Goal: Browse casually

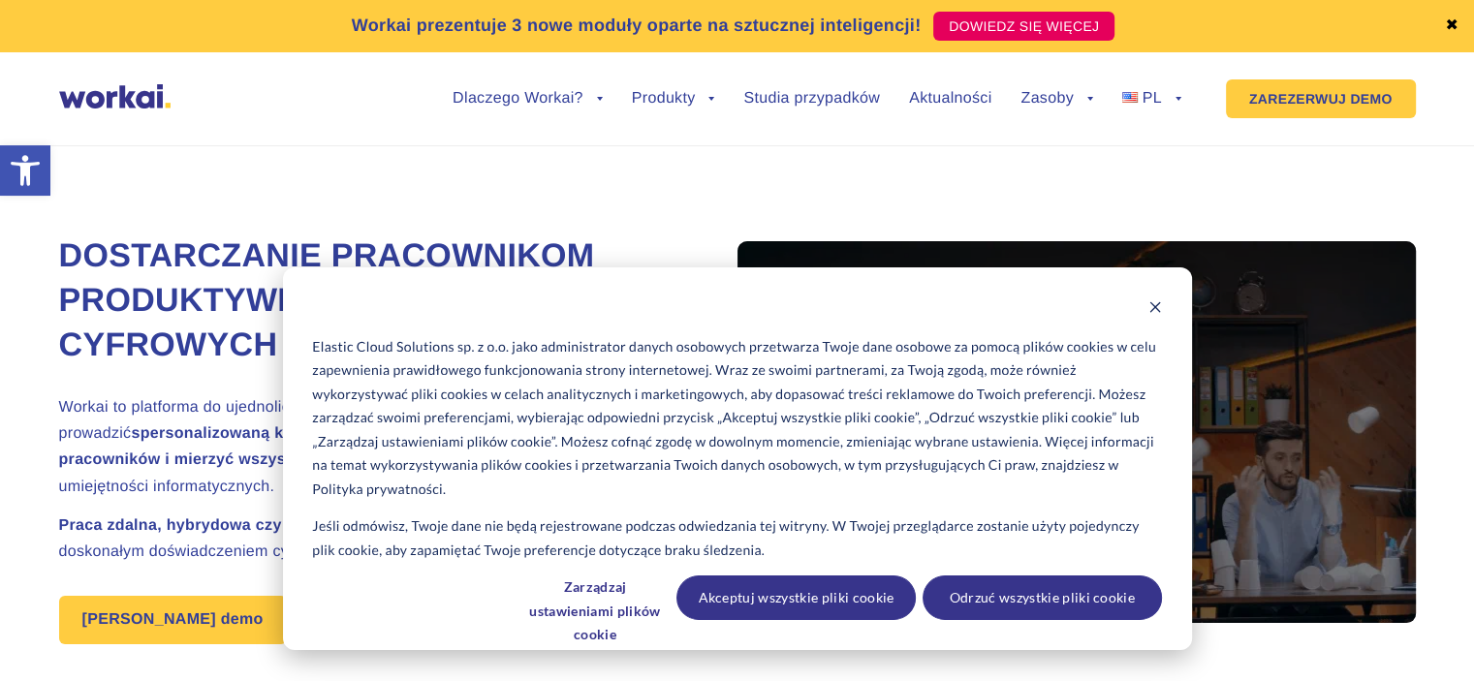
scroll to position [39, 0]
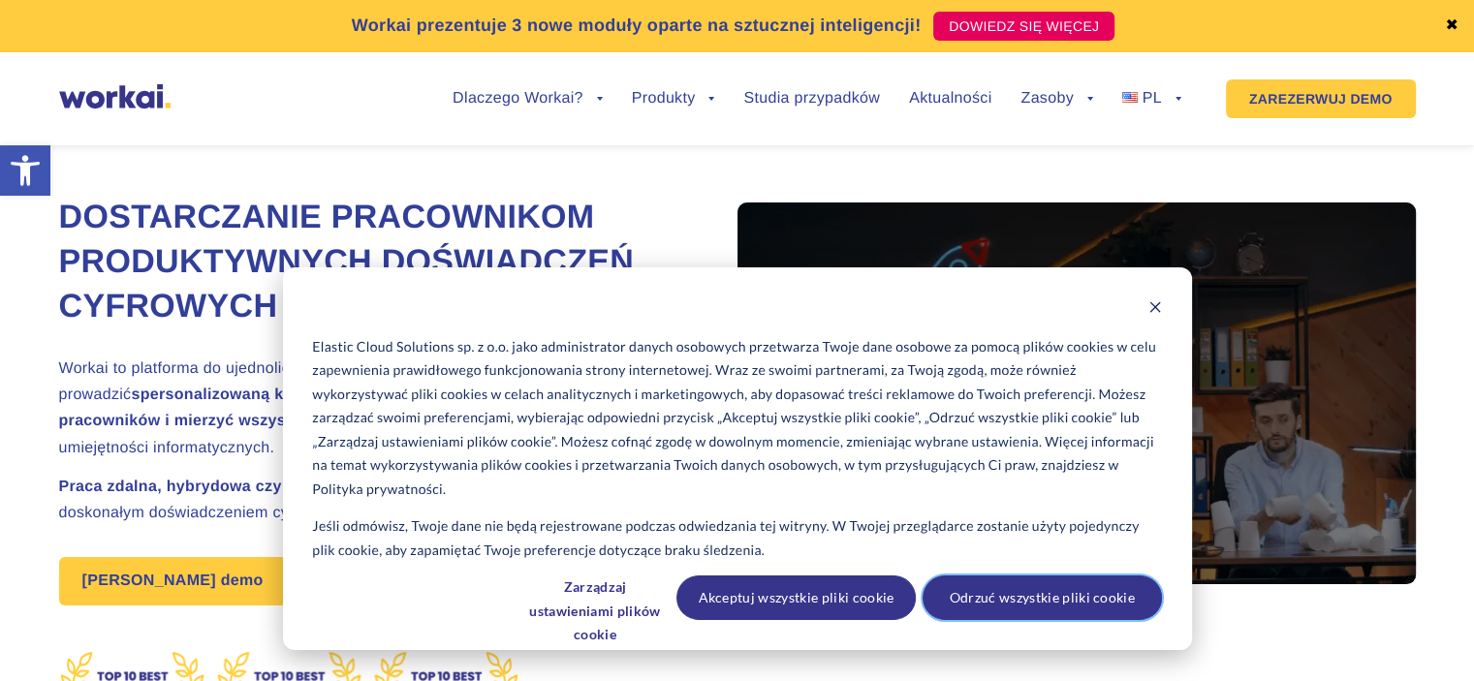
click at [1055, 596] on font "Odrzuć wszystkie pliki cookie" at bounding box center [1042, 598] width 185 height 24
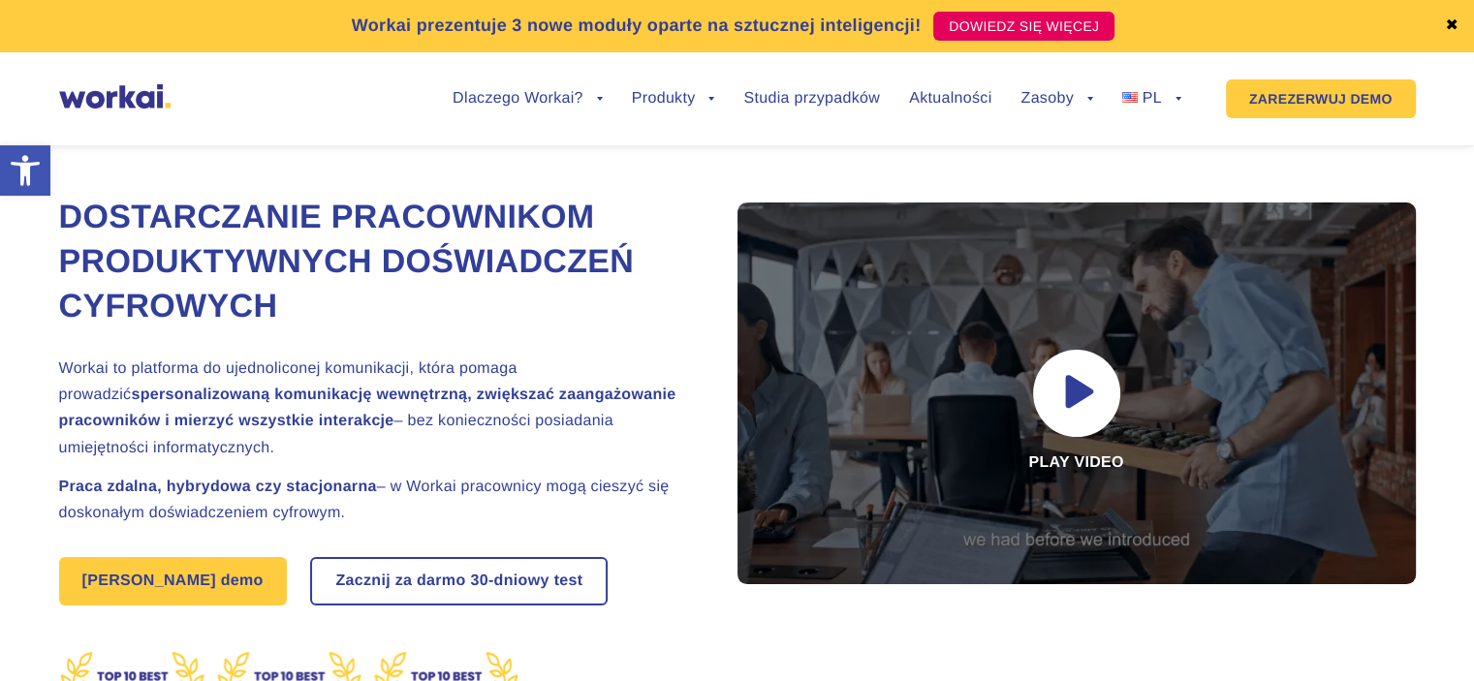
click at [251, 358] on h2 "Workai to platforma do ujednoliconej komunikacji, która pomaga prowadzić sperso…" at bounding box center [374, 409] width 630 height 106
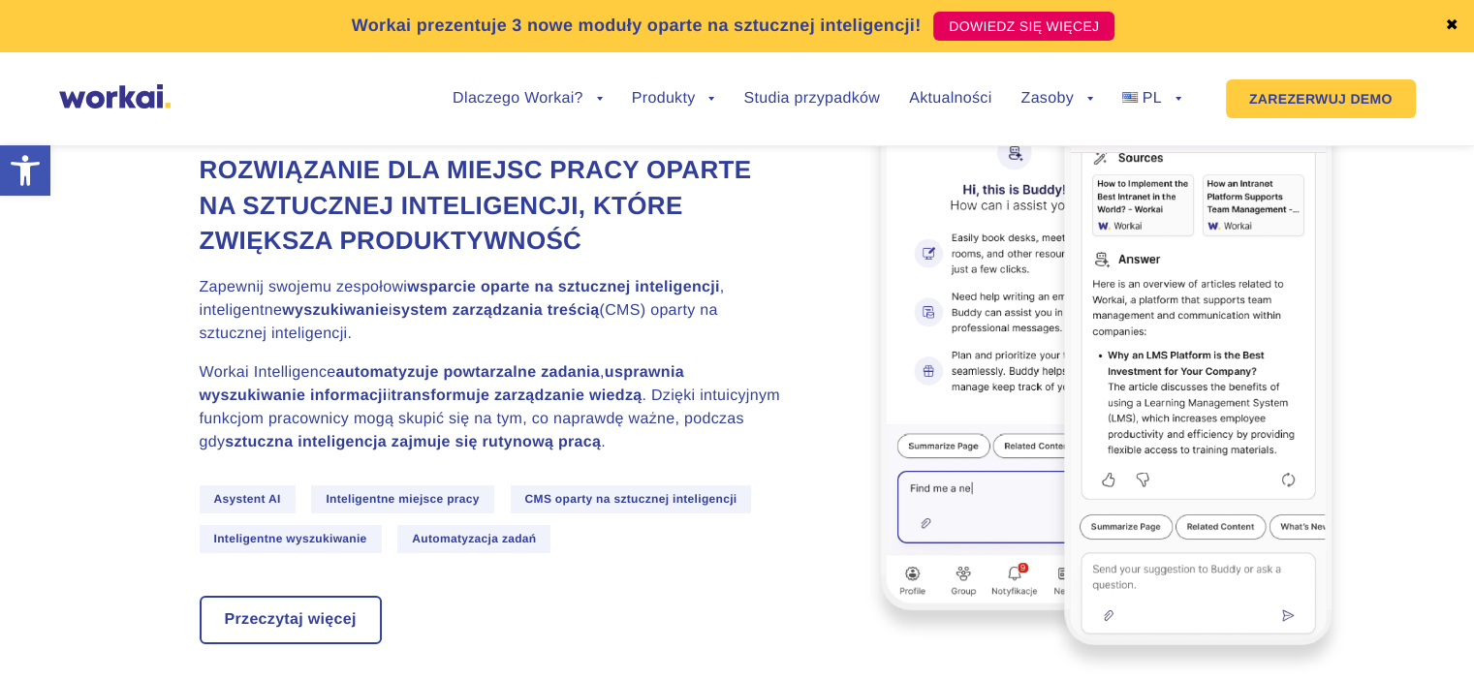
scroll to position [6591, 0]
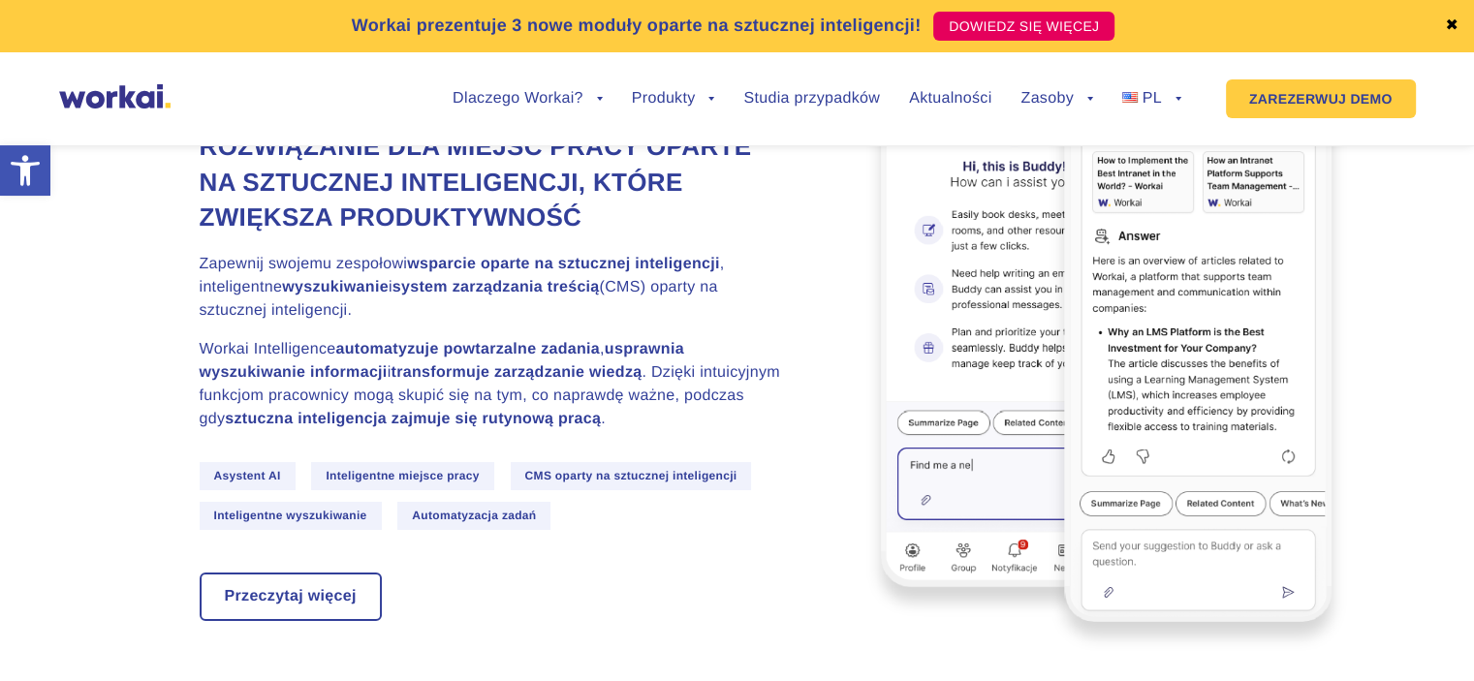
click at [364, 256] on font "Zapewnij swojemu zespołowi" at bounding box center [304, 264] width 208 height 16
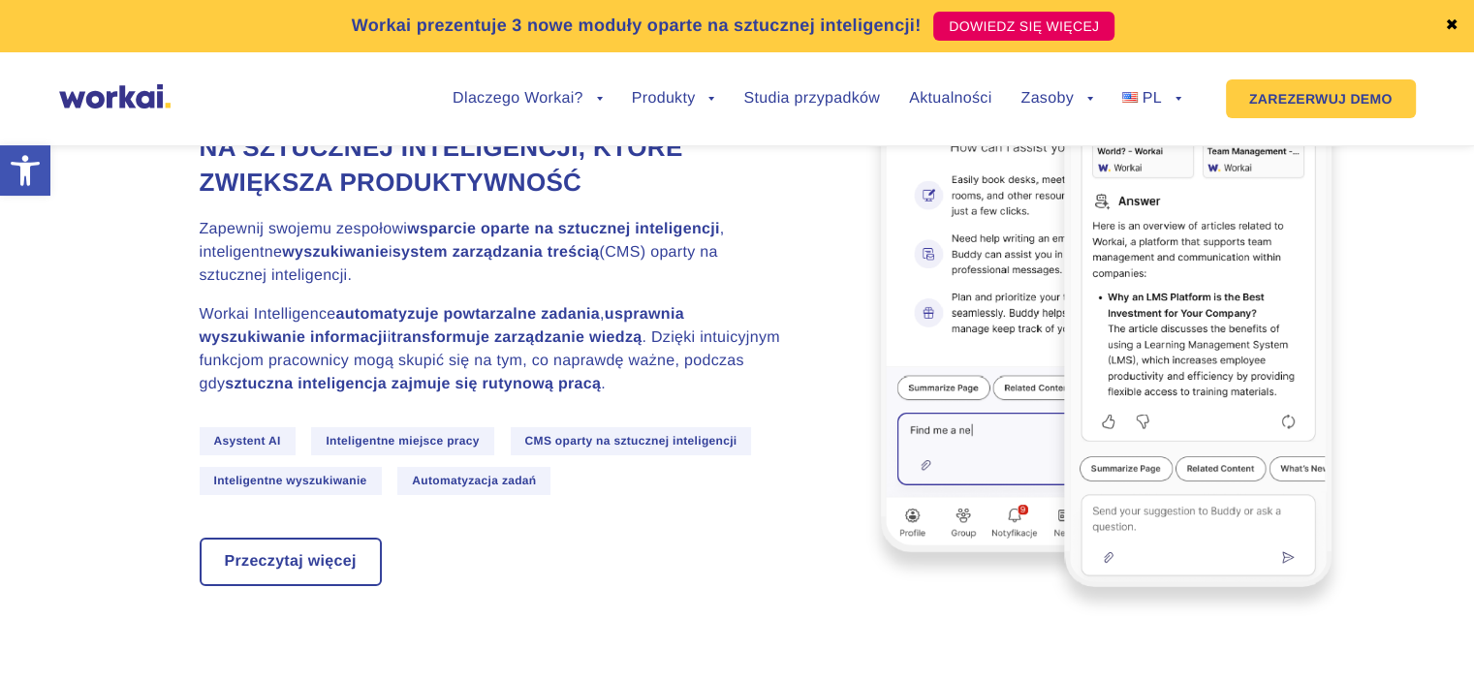
scroll to position [6630, 0]
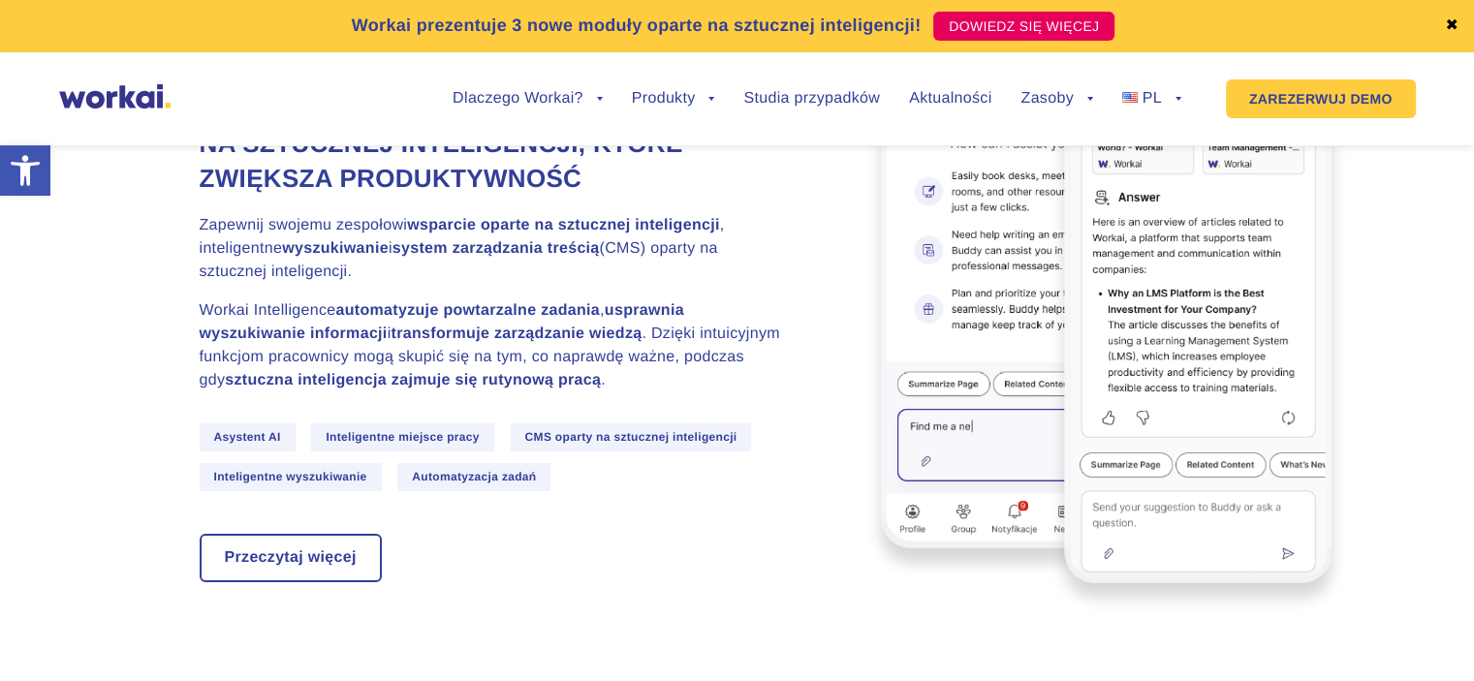
click at [334, 252] on p "Zapewnij swojemu zespołowi wsparcie oparte na sztucznej inteligencji , intelige…" at bounding box center [491, 249] width 582 height 70
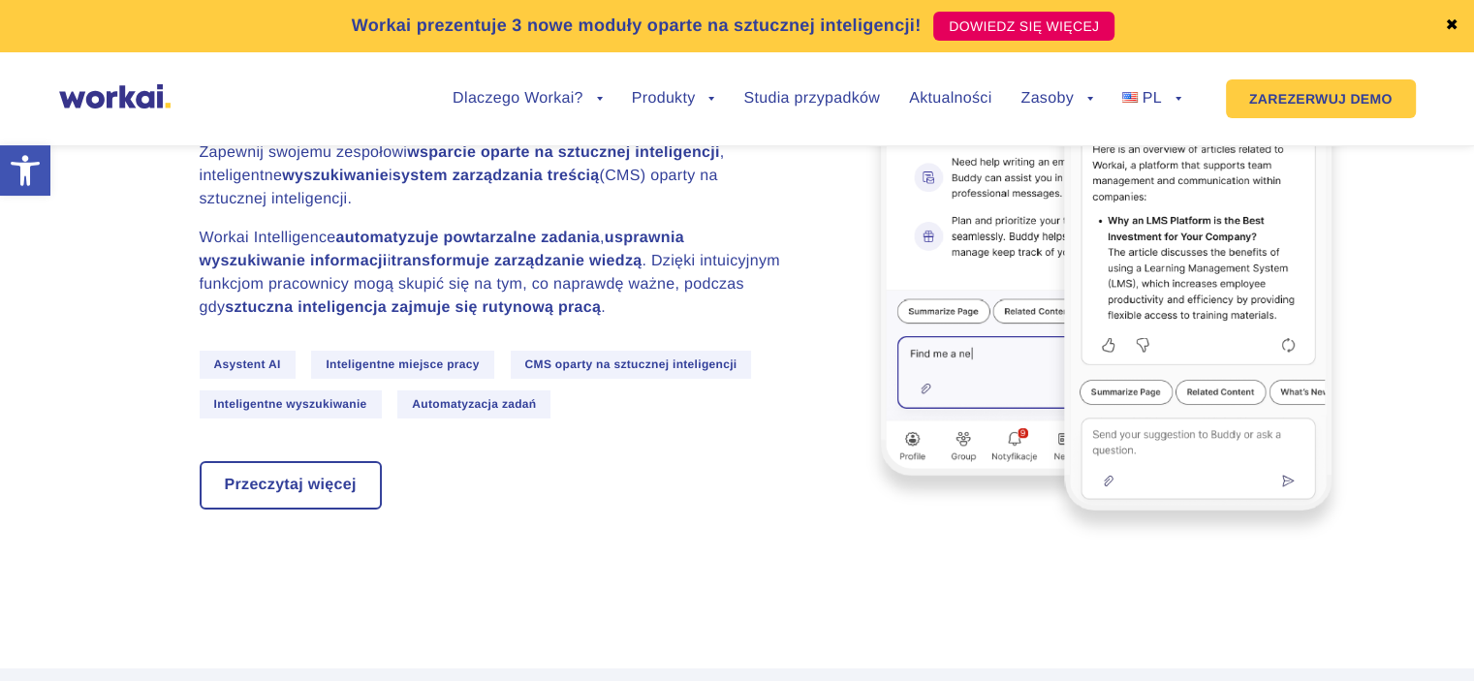
click at [320, 259] on p "Workai Intelligence automatyzuje powtarzalne zadania , usprawnia wyszukiwanie i…" at bounding box center [491, 273] width 582 height 93
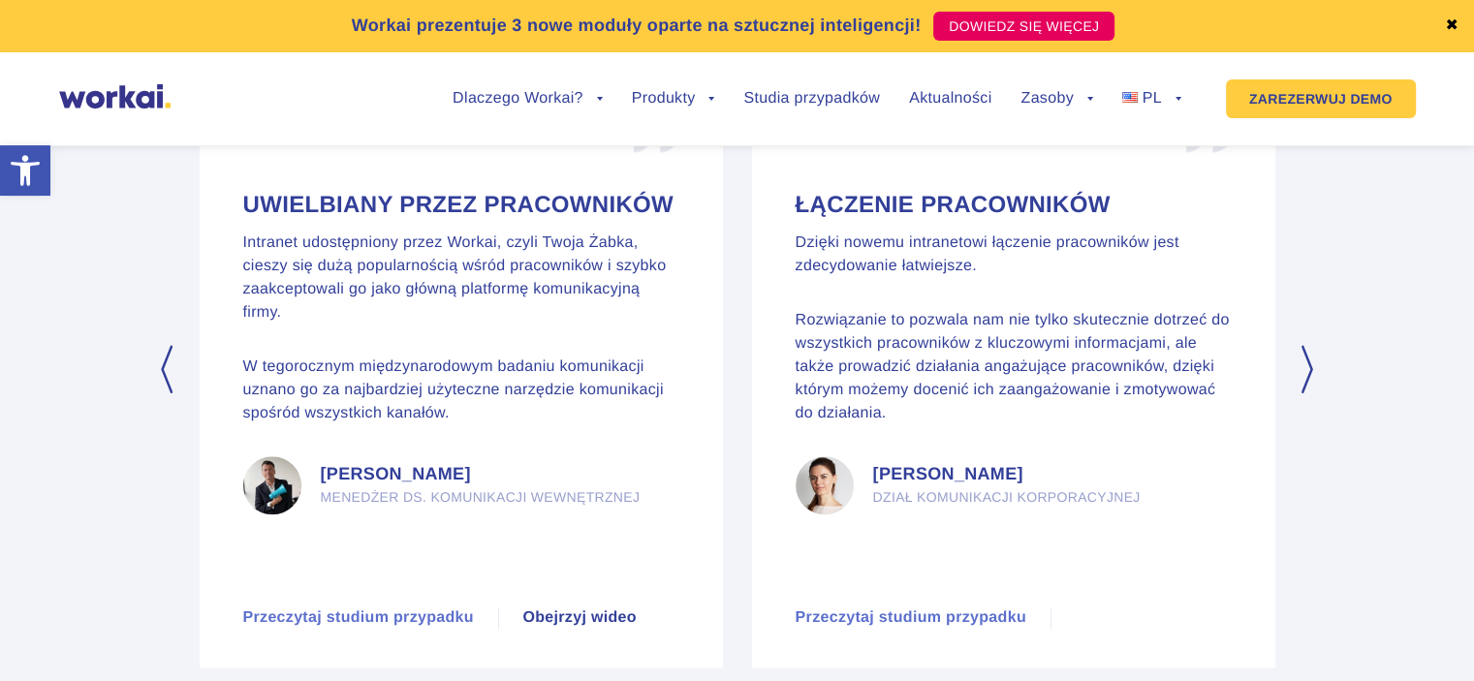
scroll to position [9344, 0]
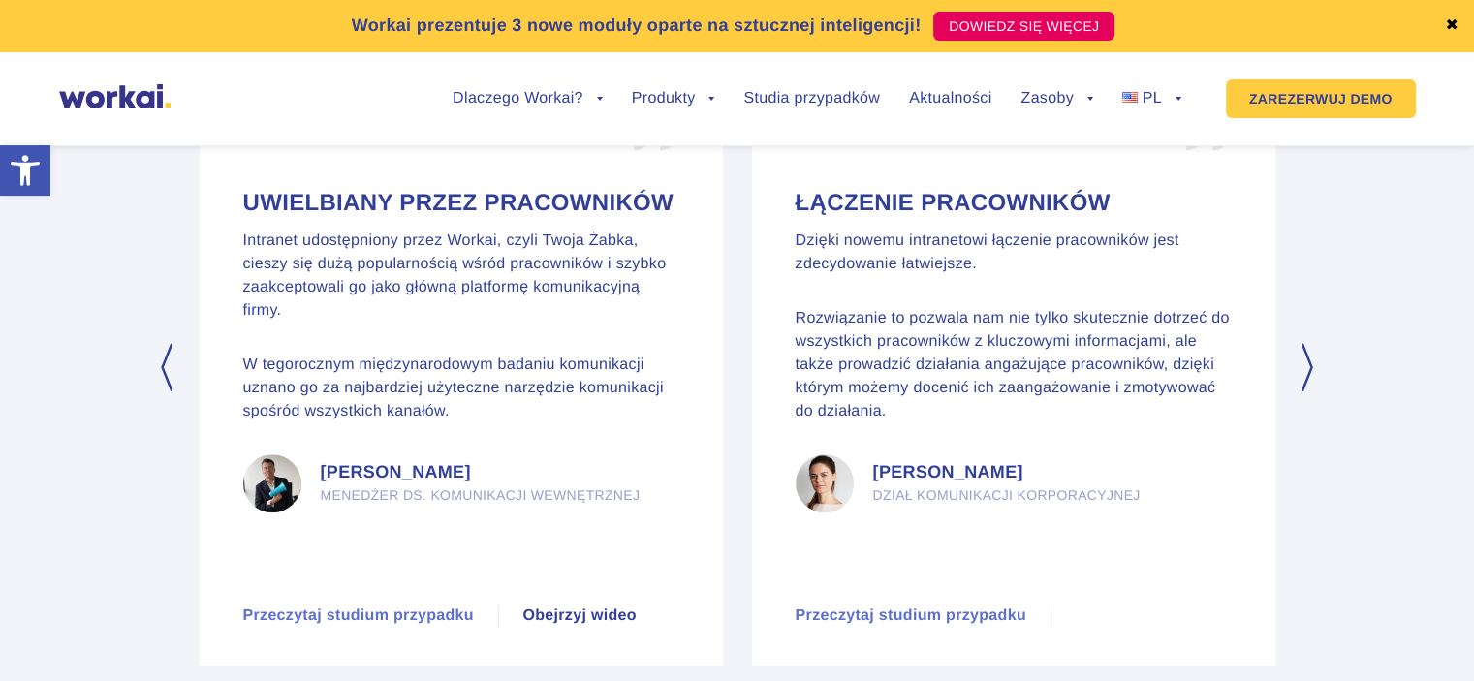
click at [1306, 353] on button "Następny" at bounding box center [1309, 367] width 19 height 48
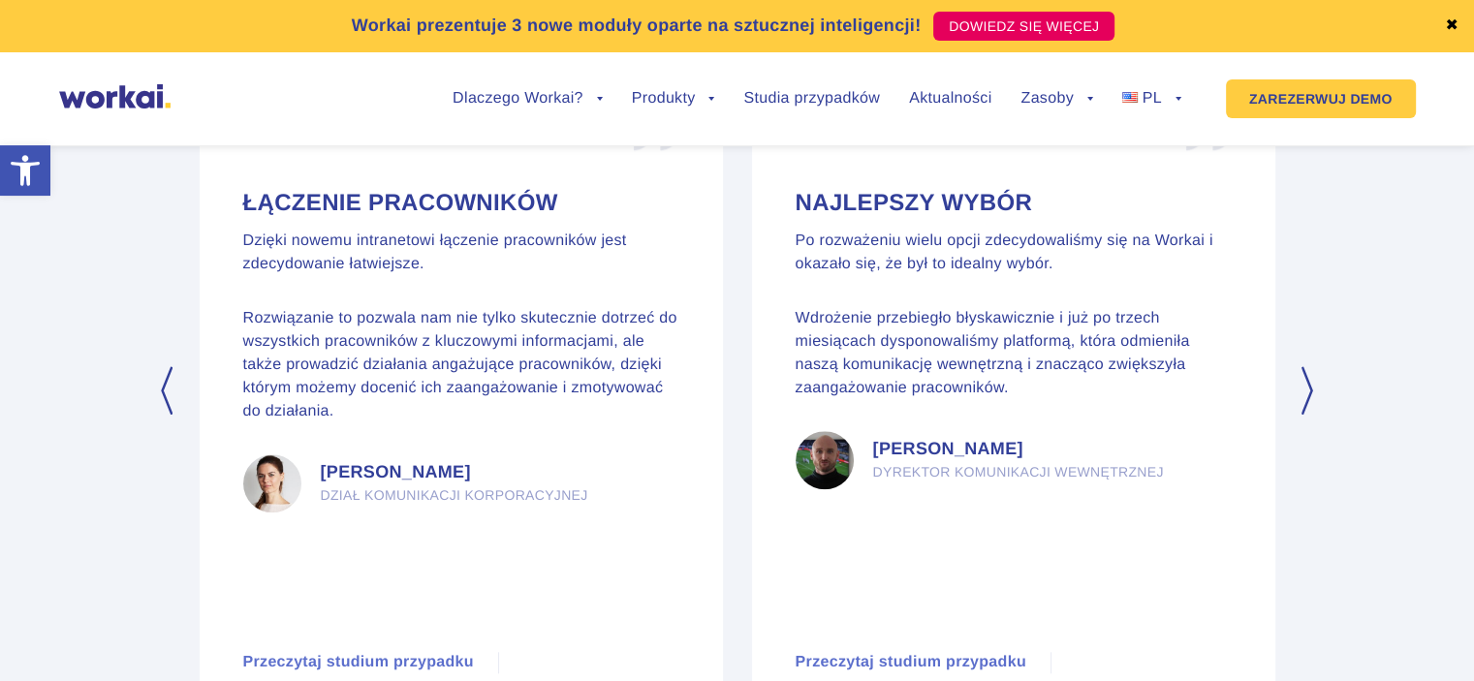
click at [1309, 366] on button "Następny" at bounding box center [1309, 390] width 19 height 48
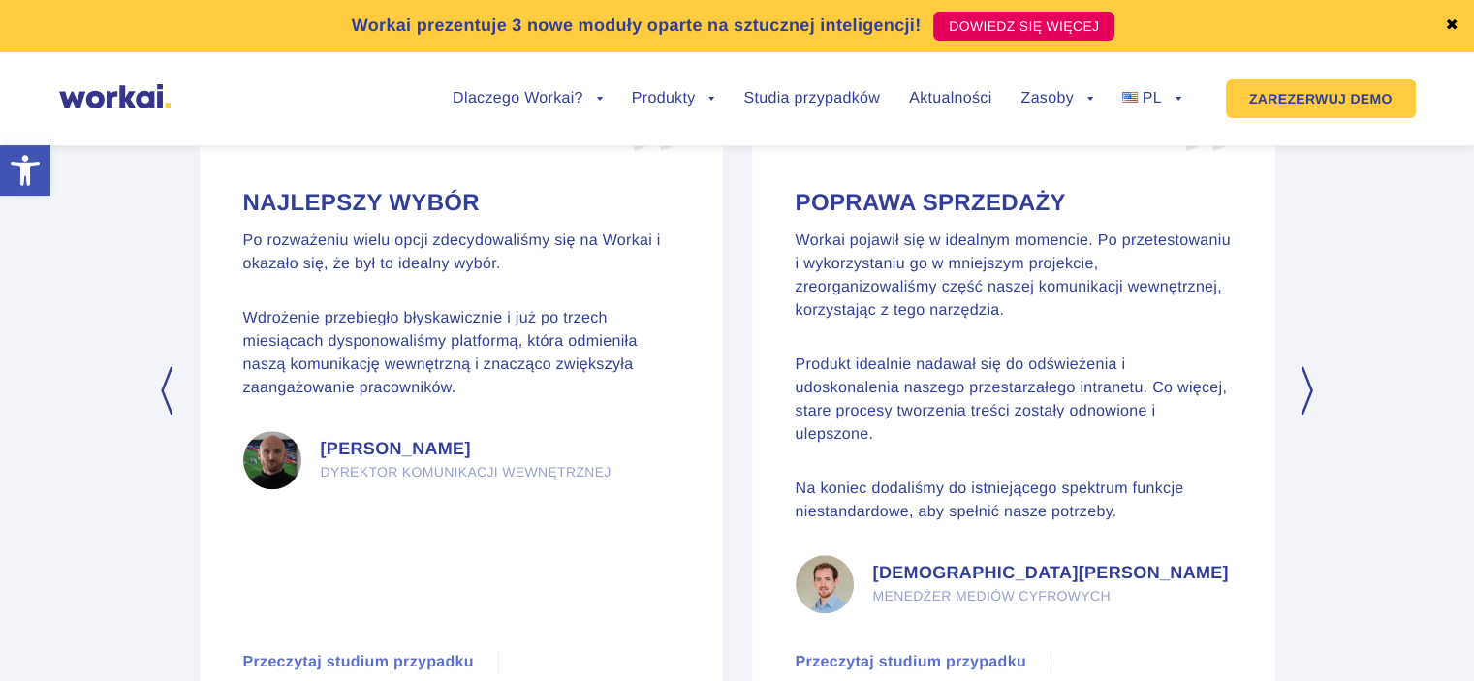
click at [1312, 366] on button "Następny" at bounding box center [1309, 390] width 19 height 48
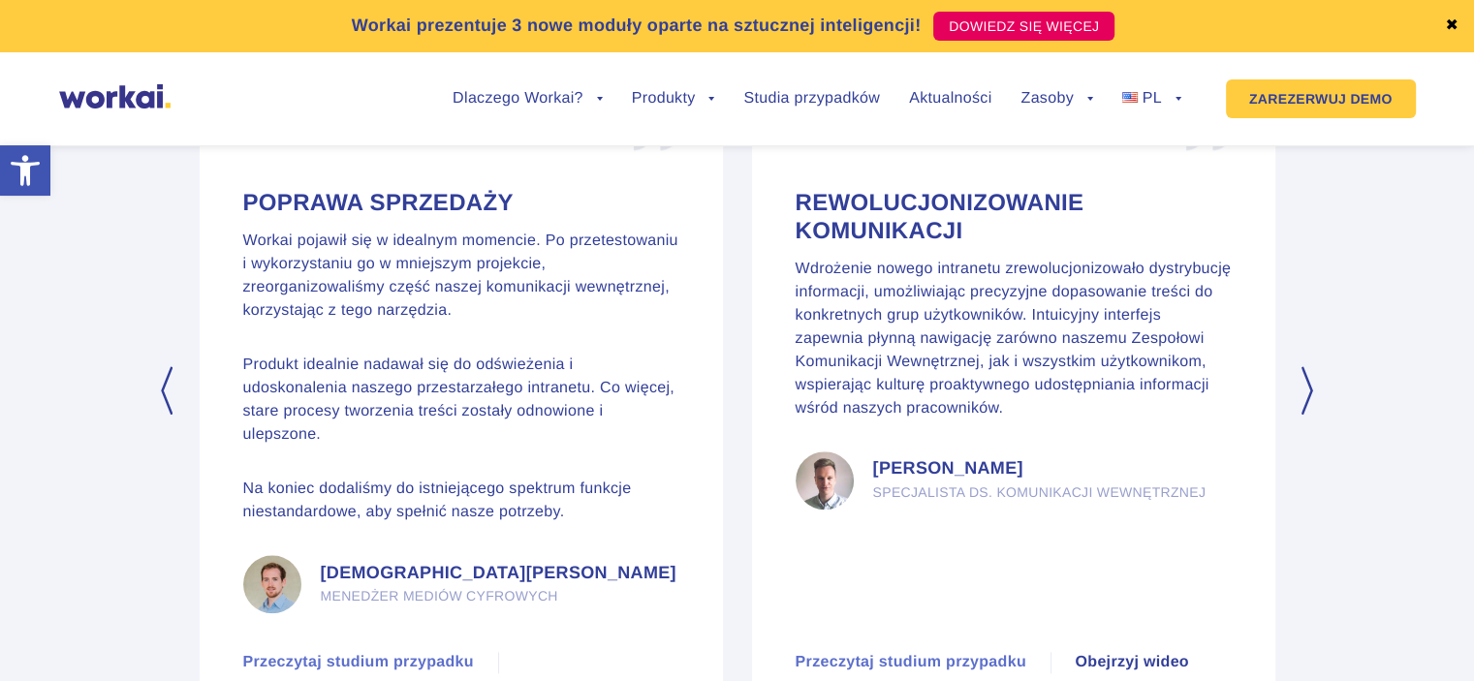
click at [1312, 366] on button "Następny" at bounding box center [1309, 390] width 19 height 48
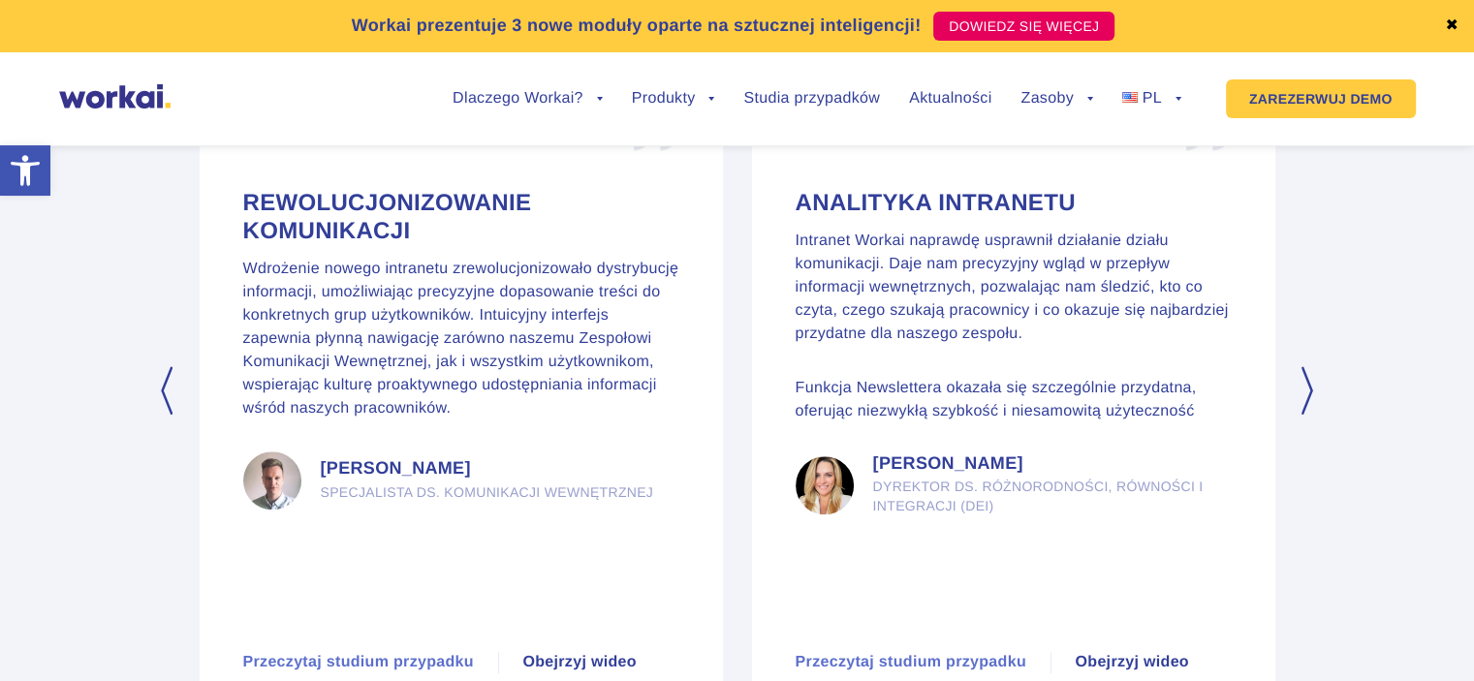
click at [1312, 366] on button "Następny" at bounding box center [1309, 390] width 19 height 48
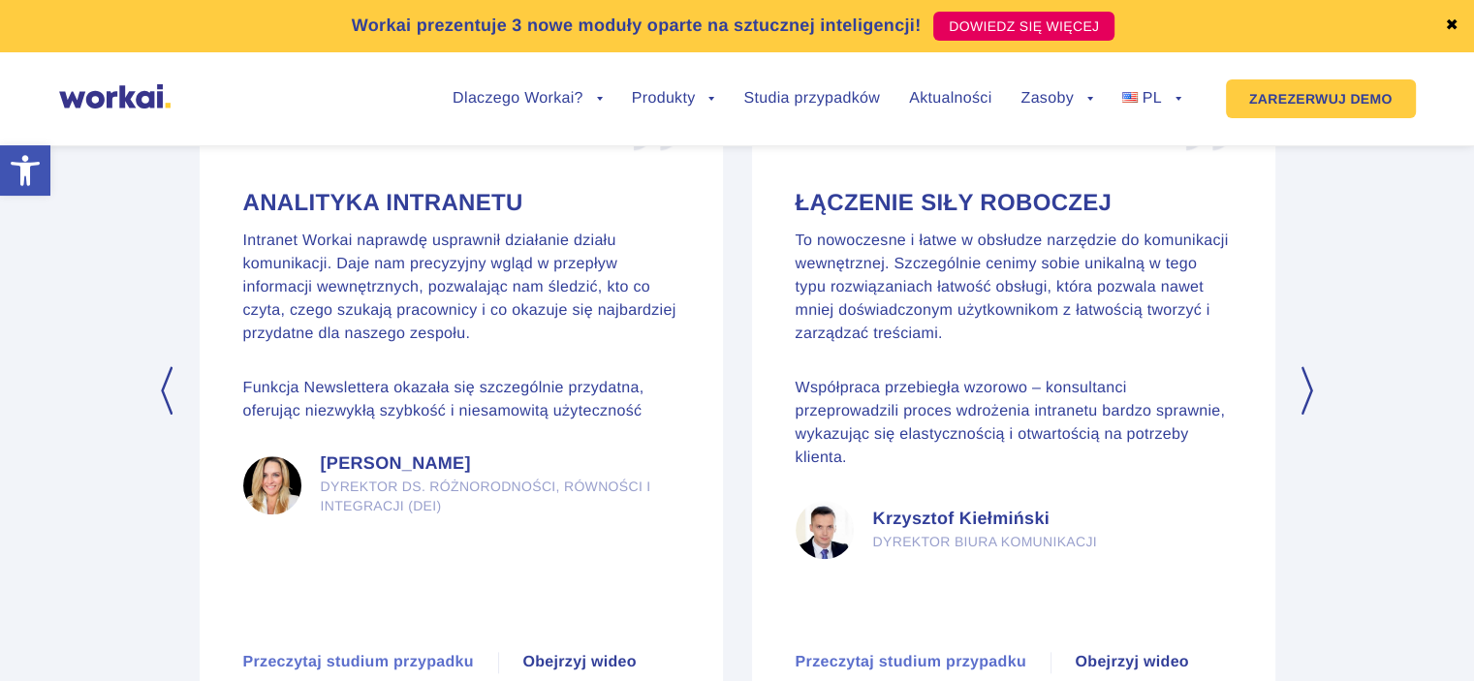
click at [1312, 366] on button "Następny" at bounding box center [1309, 390] width 19 height 48
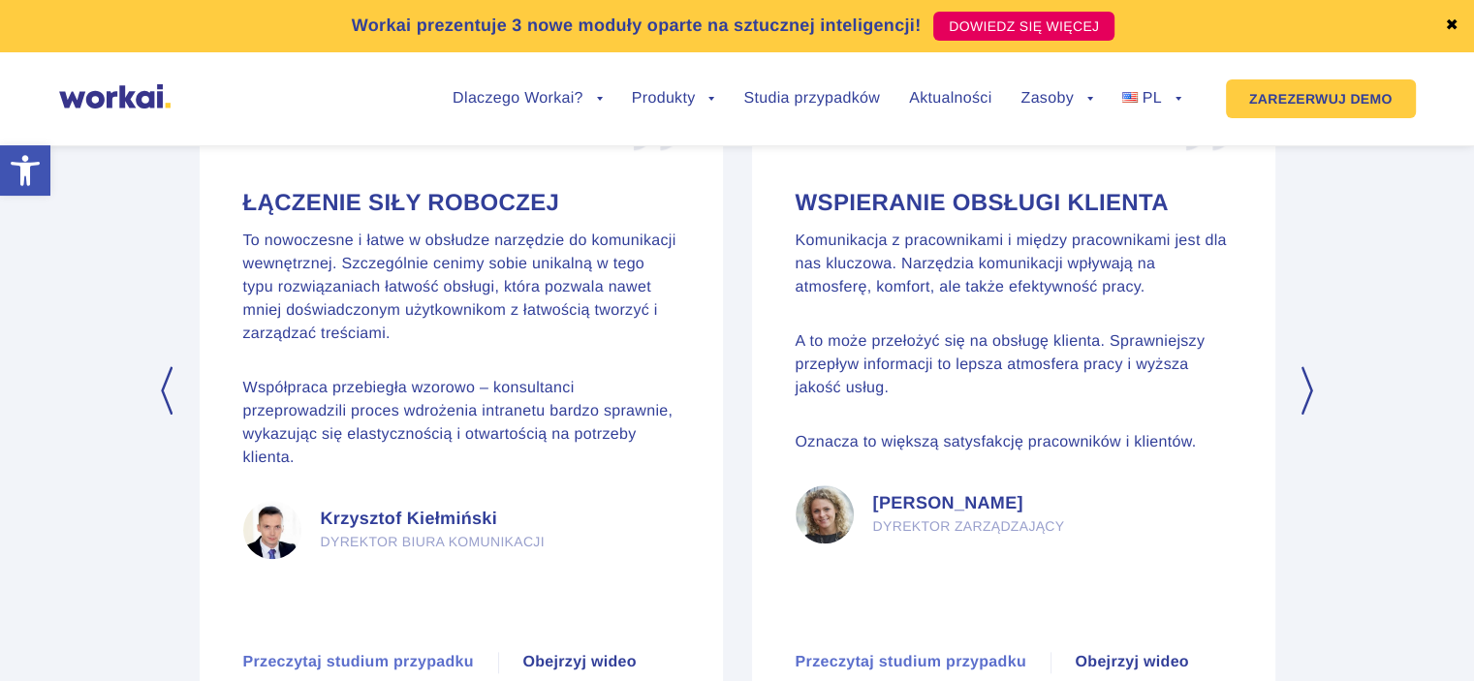
click at [1312, 366] on button "Następny" at bounding box center [1309, 390] width 19 height 48
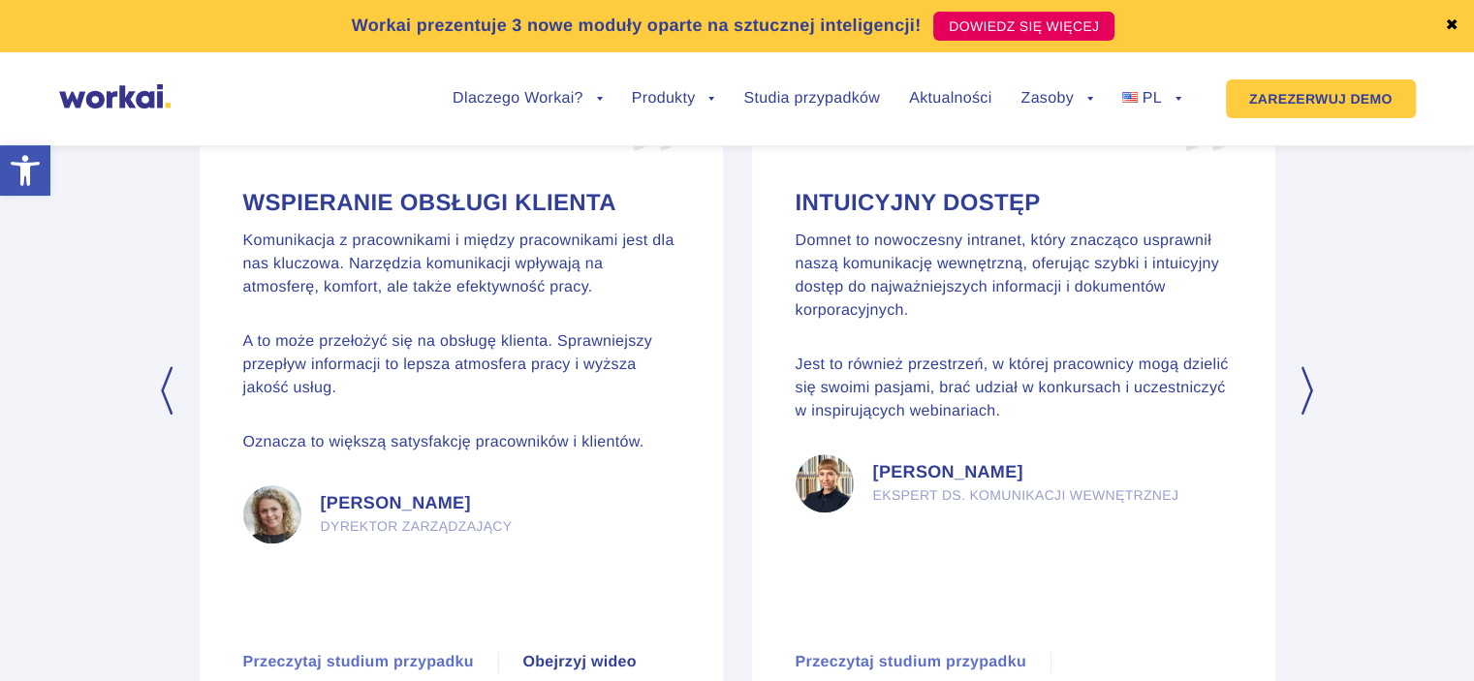
click at [1312, 366] on button "Następny" at bounding box center [1309, 390] width 19 height 48
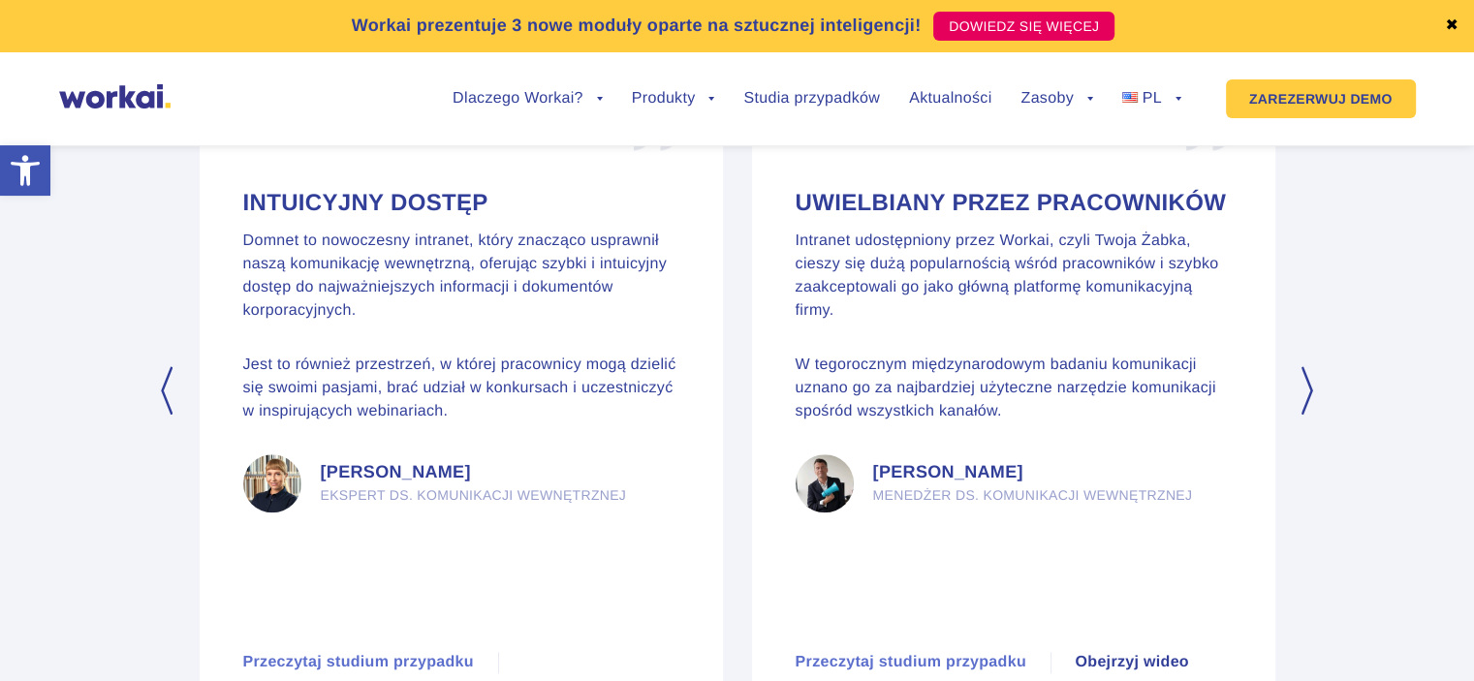
click at [1312, 366] on button "Następny" at bounding box center [1309, 390] width 19 height 48
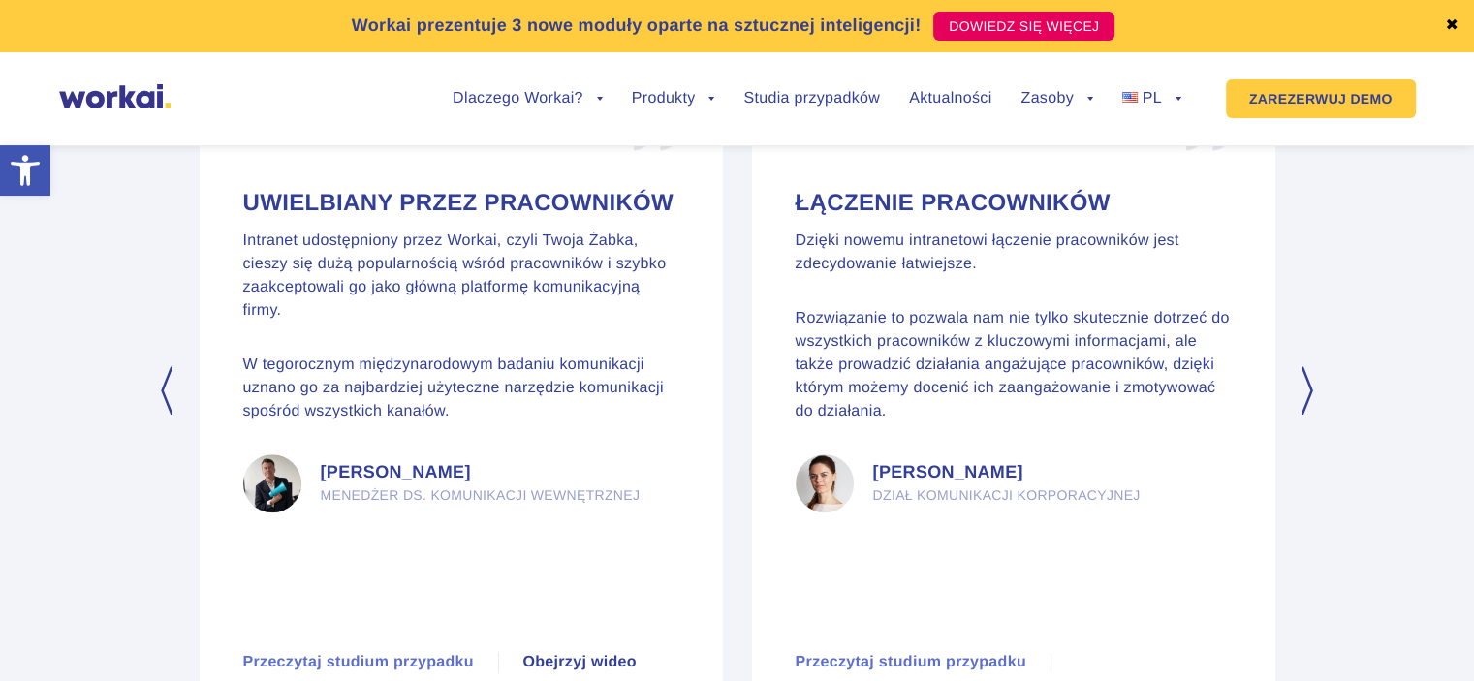
click at [1310, 366] on button "Następny" at bounding box center [1309, 390] width 19 height 48
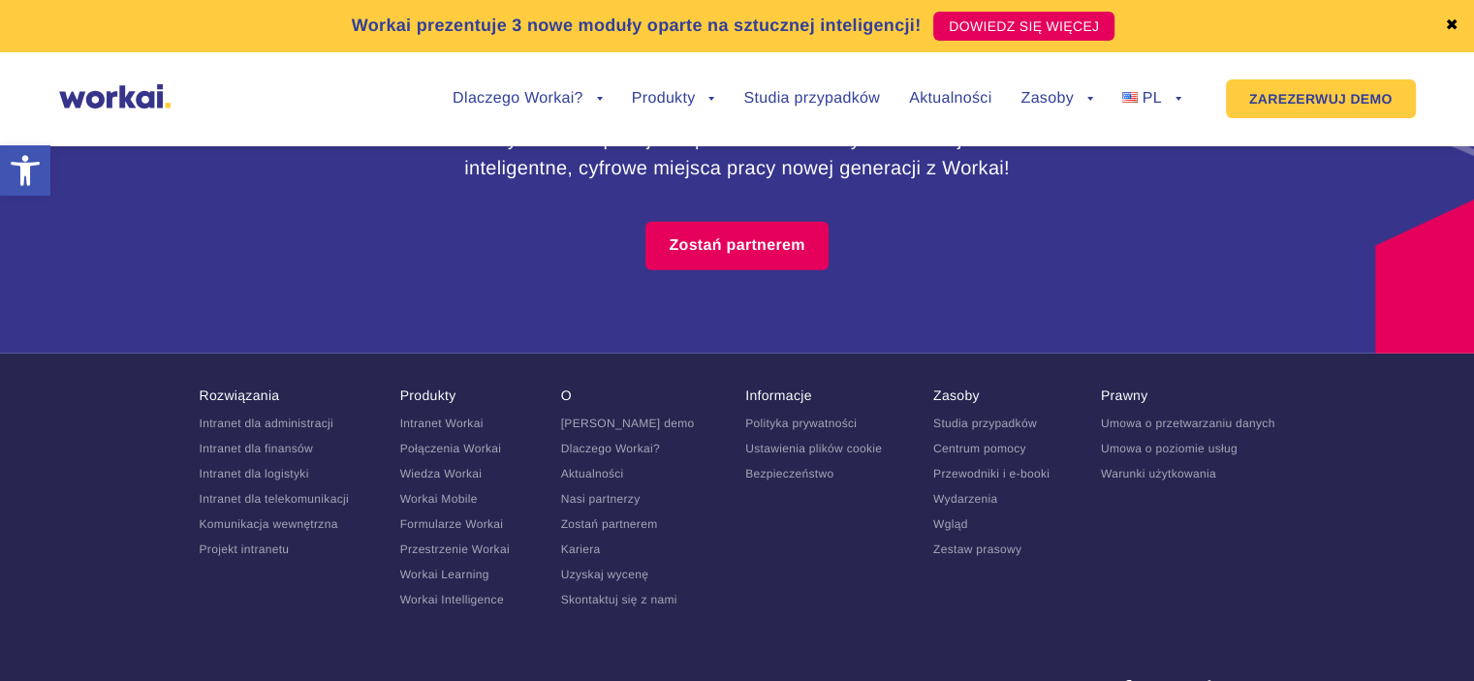
scroll to position [12671, 0]
